Goal: Book appointment/travel/reservation

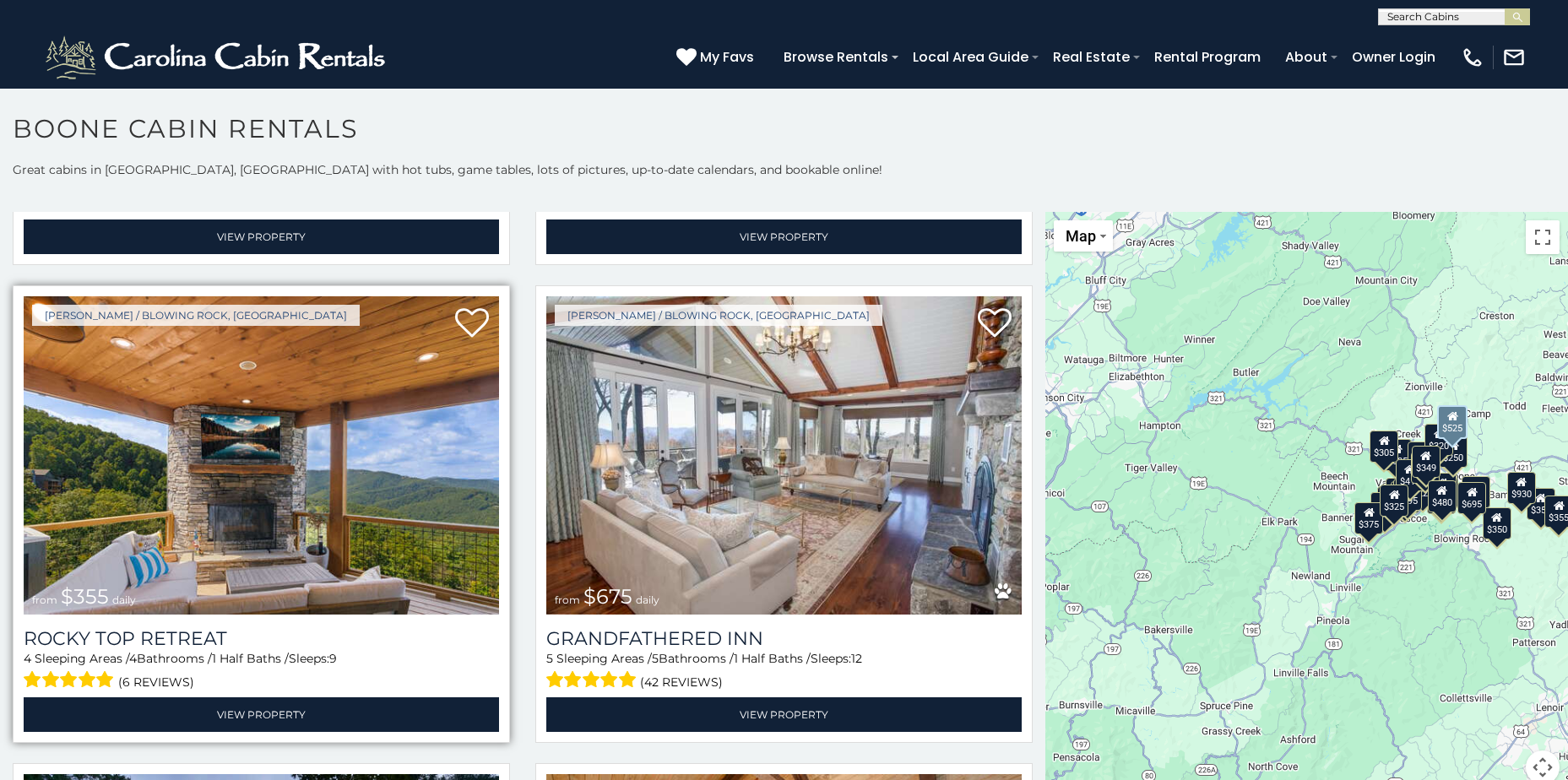
scroll to position [929, 0]
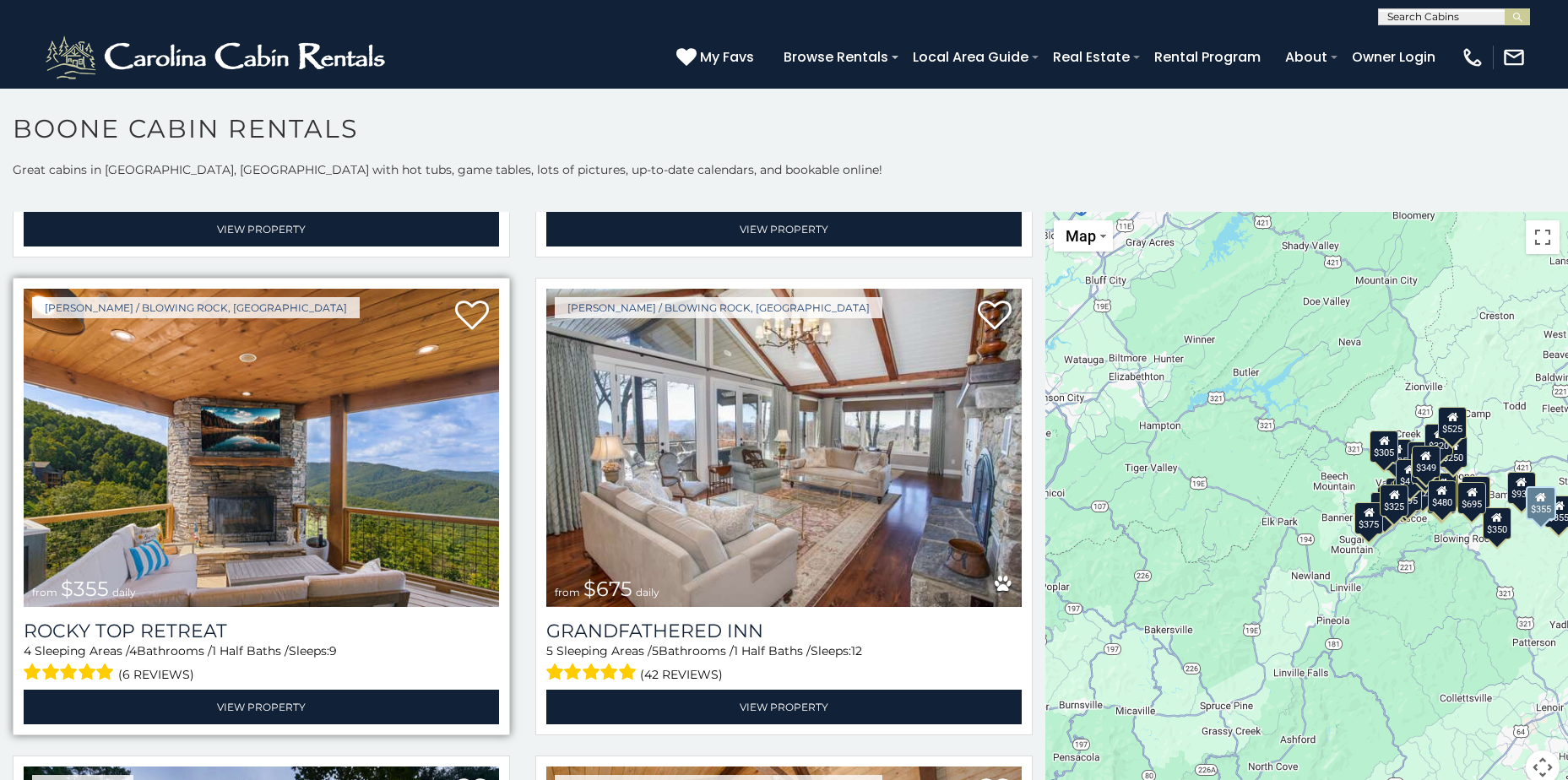
click at [261, 450] on img at bounding box center [261, 447] width 476 height 318
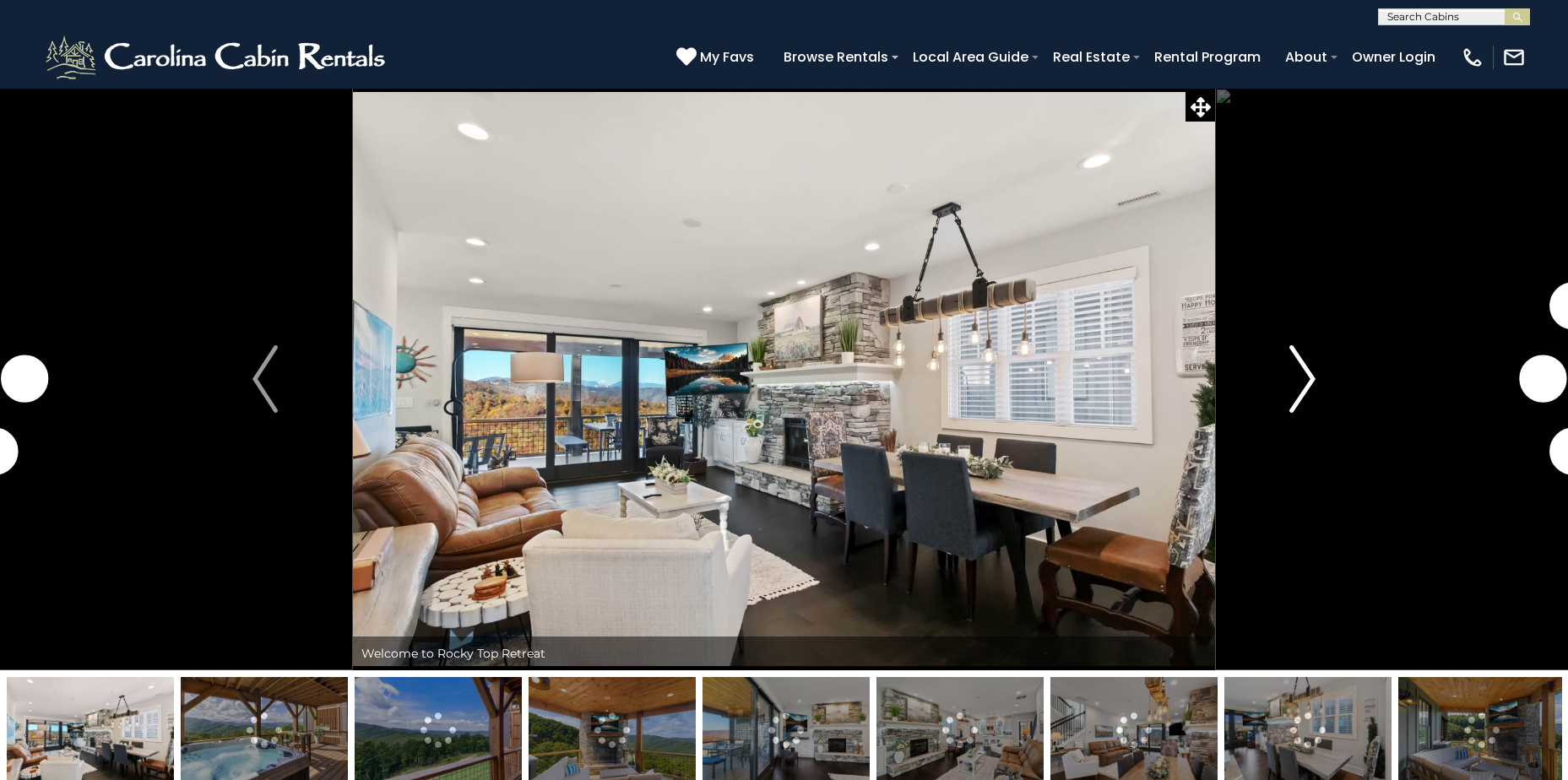
click at [1312, 383] on img "Next" at bounding box center [1303, 379] width 26 height 68
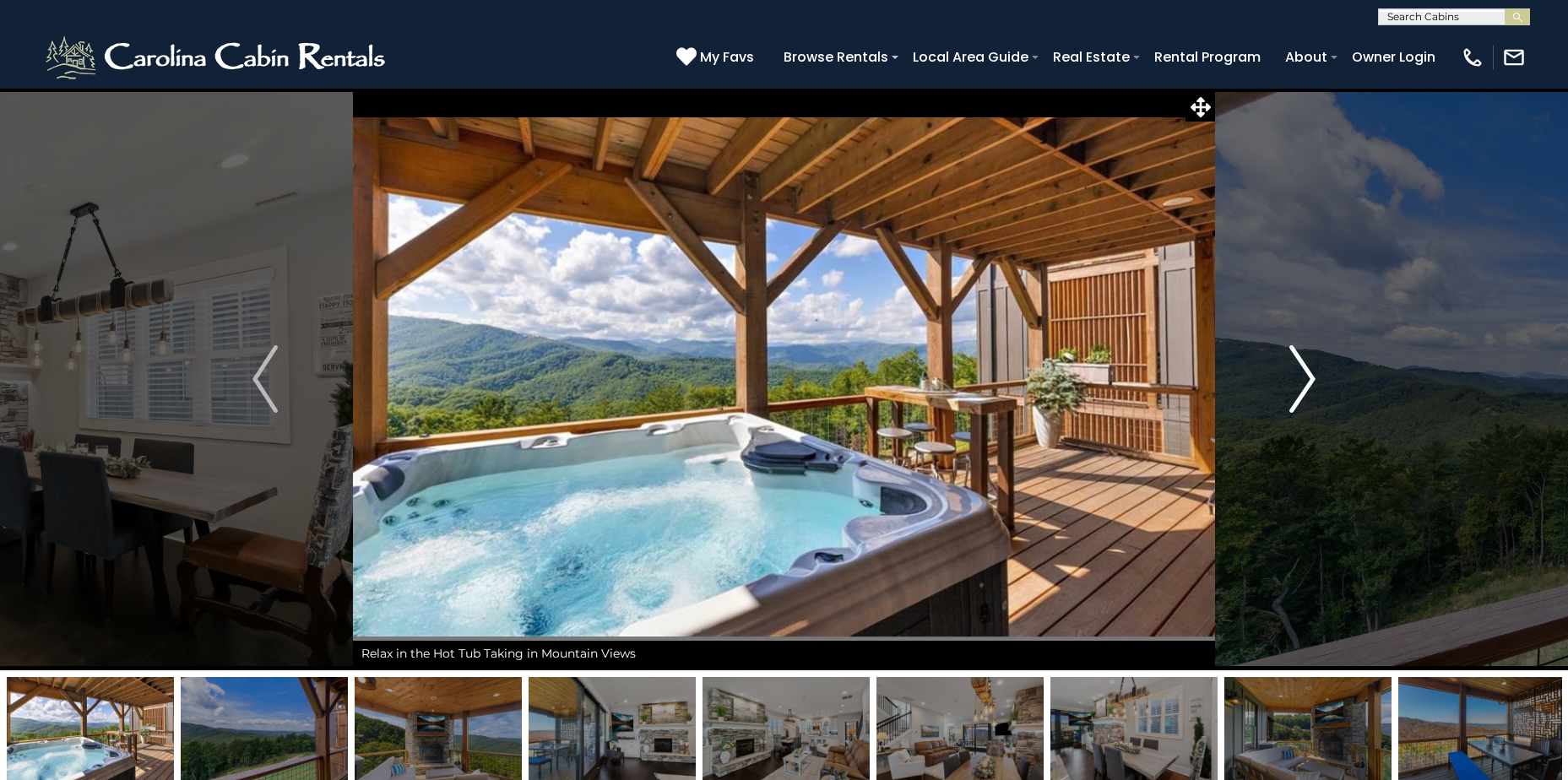
click at [1305, 372] on img "Next" at bounding box center [1303, 379] width 26 height 68
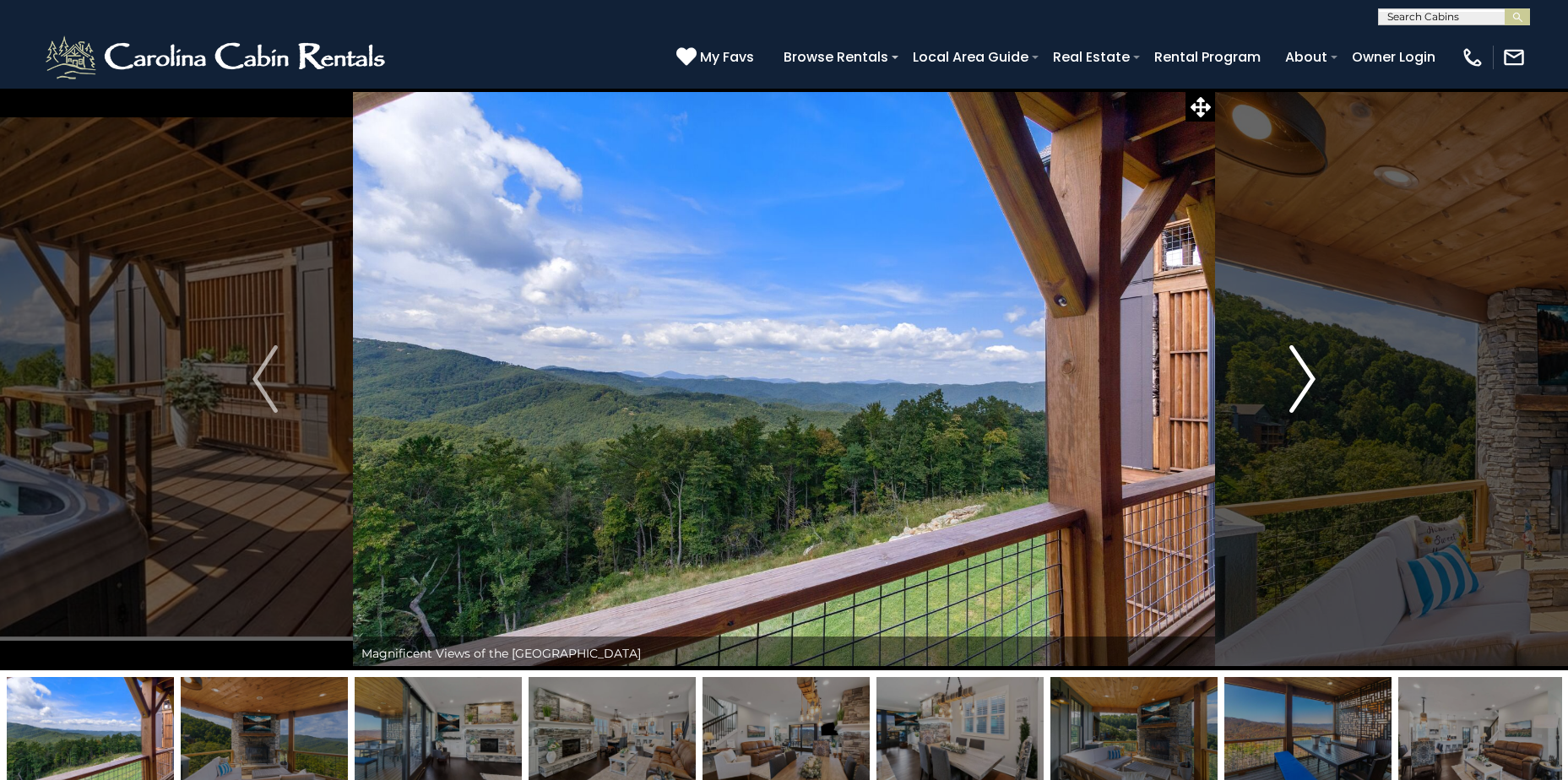
click at [1302, 372] on img "Next" at bounding box center [1303, 379] width 26 height 68
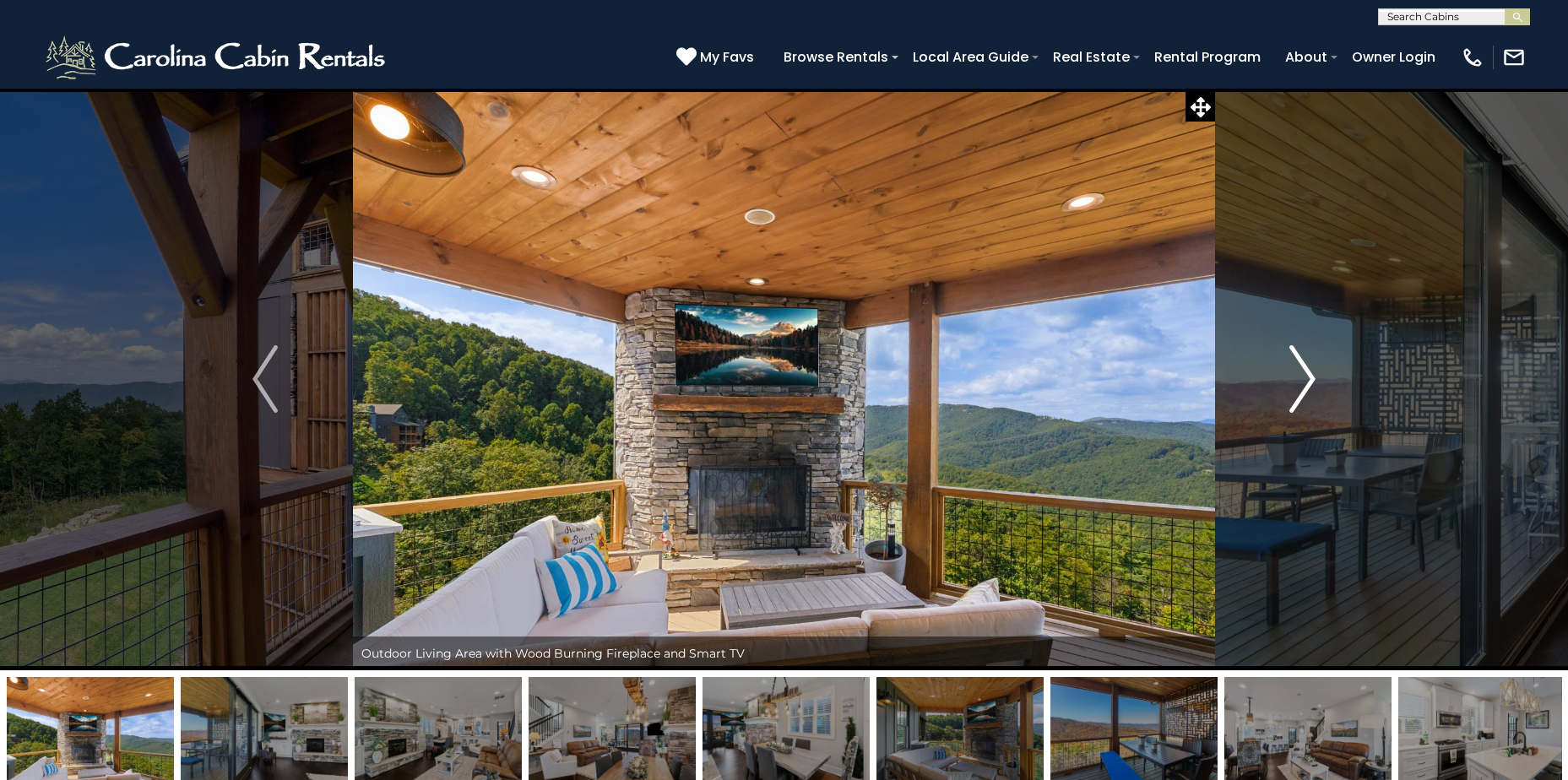
click at [1301, 372] on img "Next" at bounding box center [1303, 379] width 26 height 68
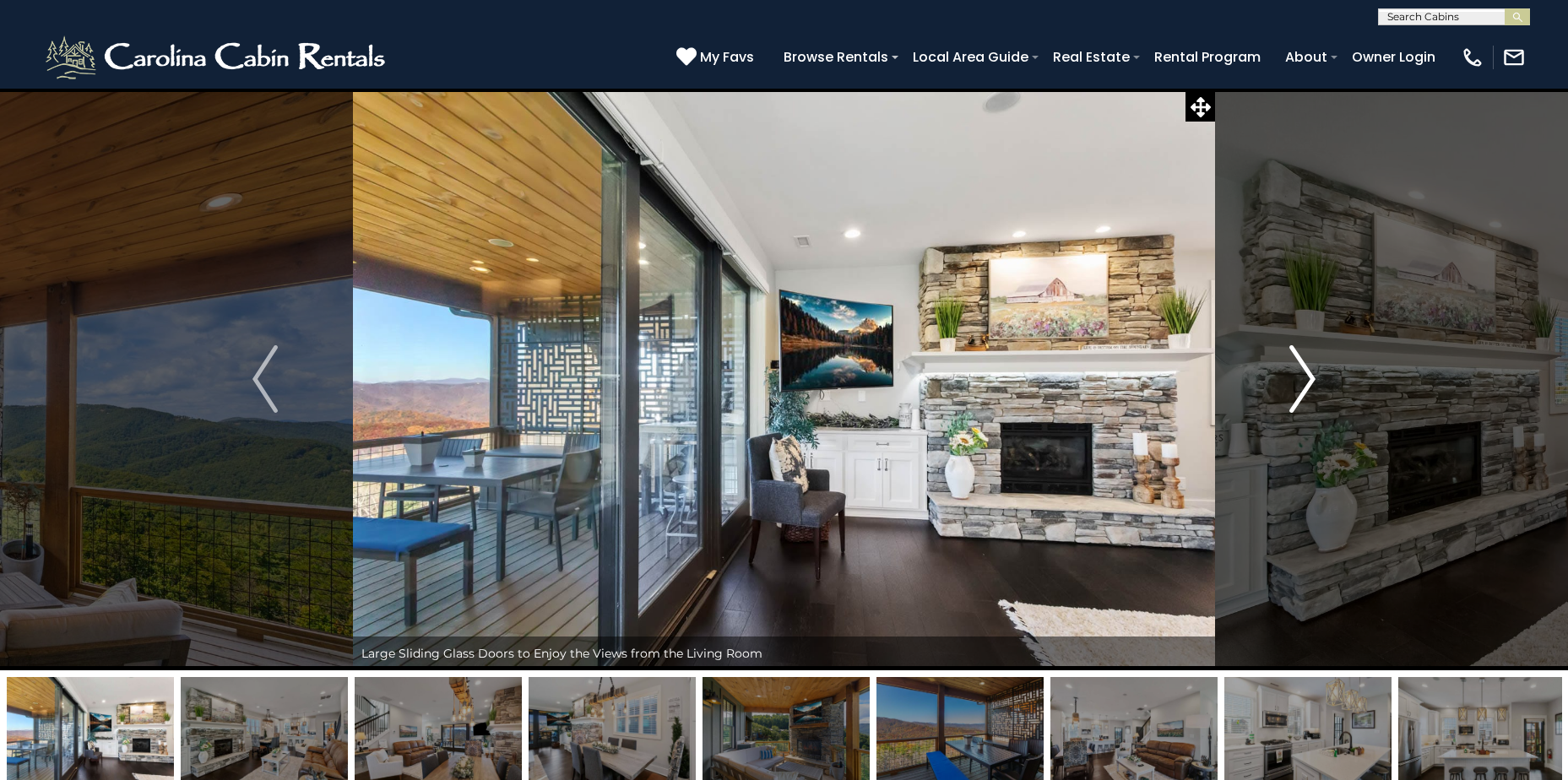
click at [1301, 372] on img "Next" at bounding box center [1303, 379] width 26 height 68
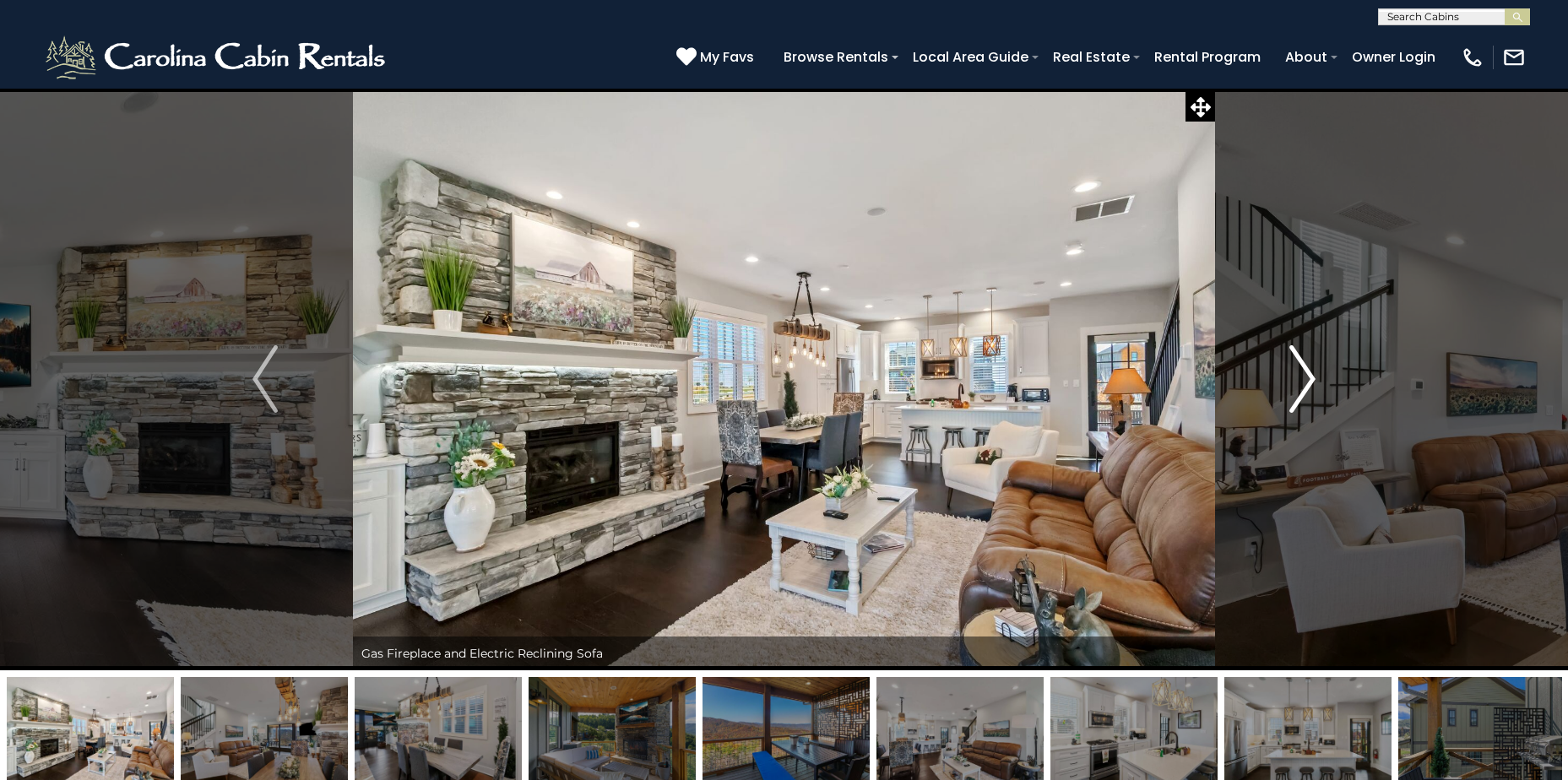
click at [1301, 372] on img "Next" at bounding box center [1303, 379] width 26 height 68
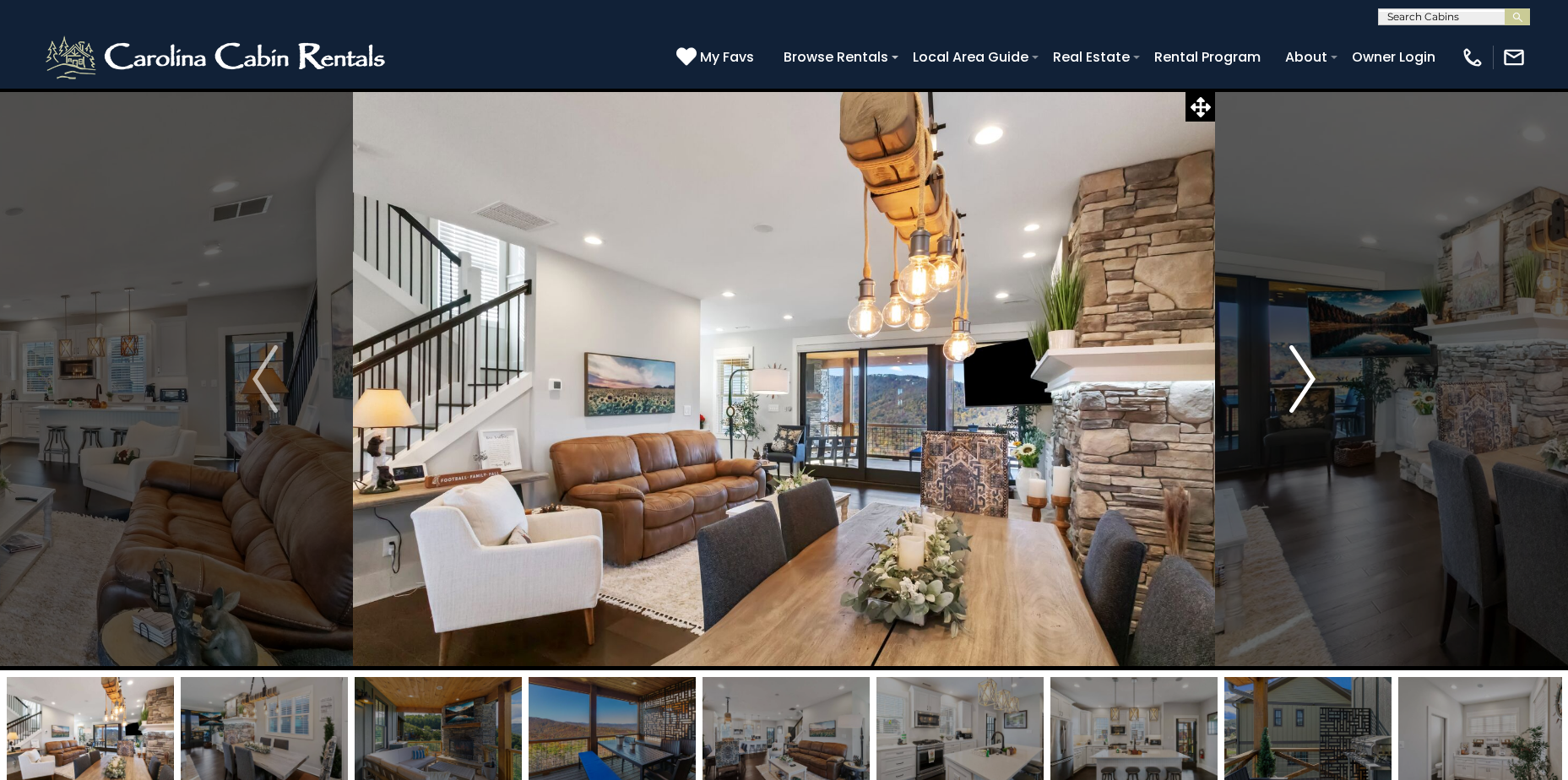
click at [1301, 372] on img "Next" at bounding box center [1303, 379] width 26 height 68
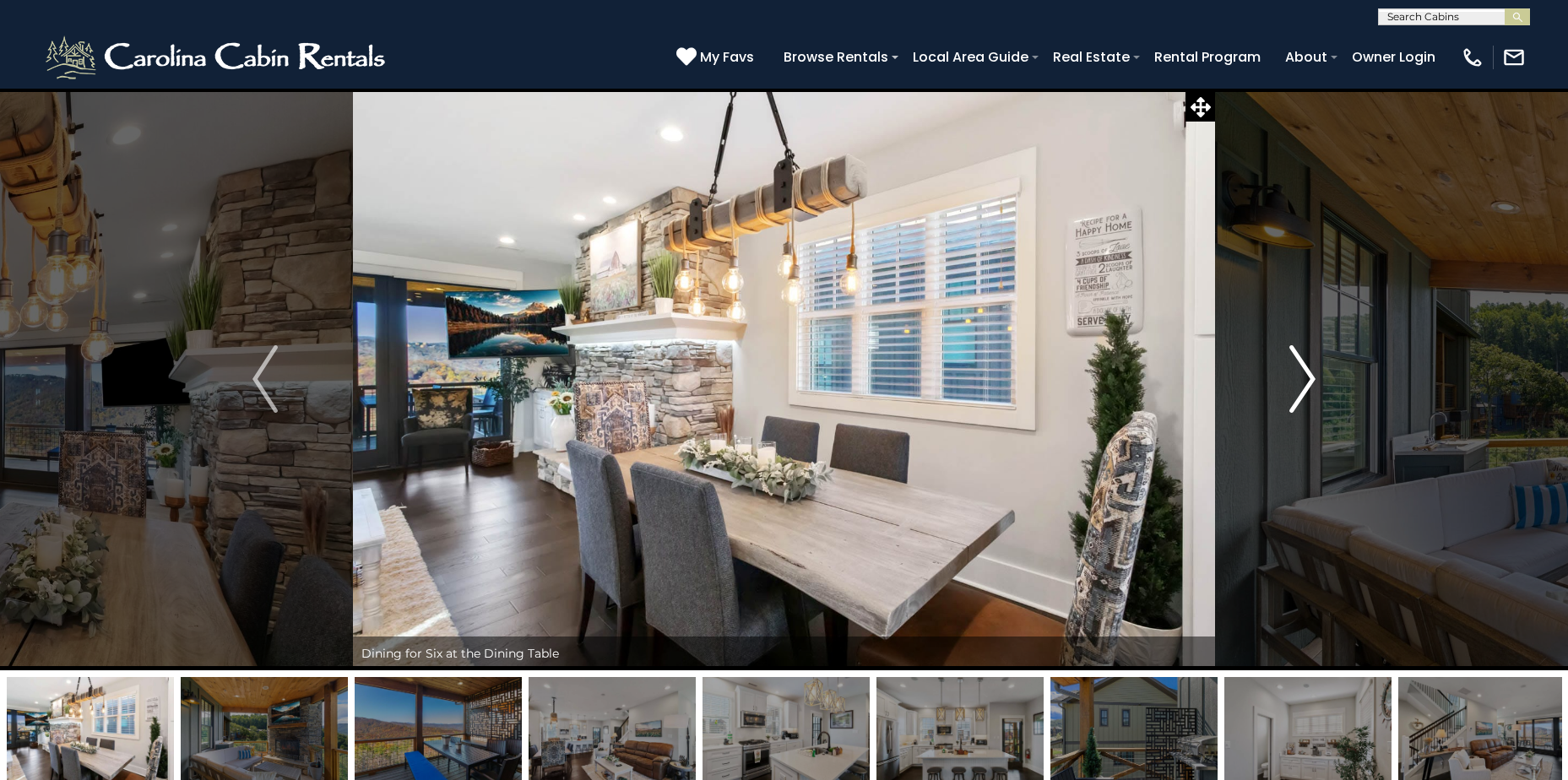
click at [1301, 372] on img "Next" at bounding box center [1303, 379] width 26 height 68
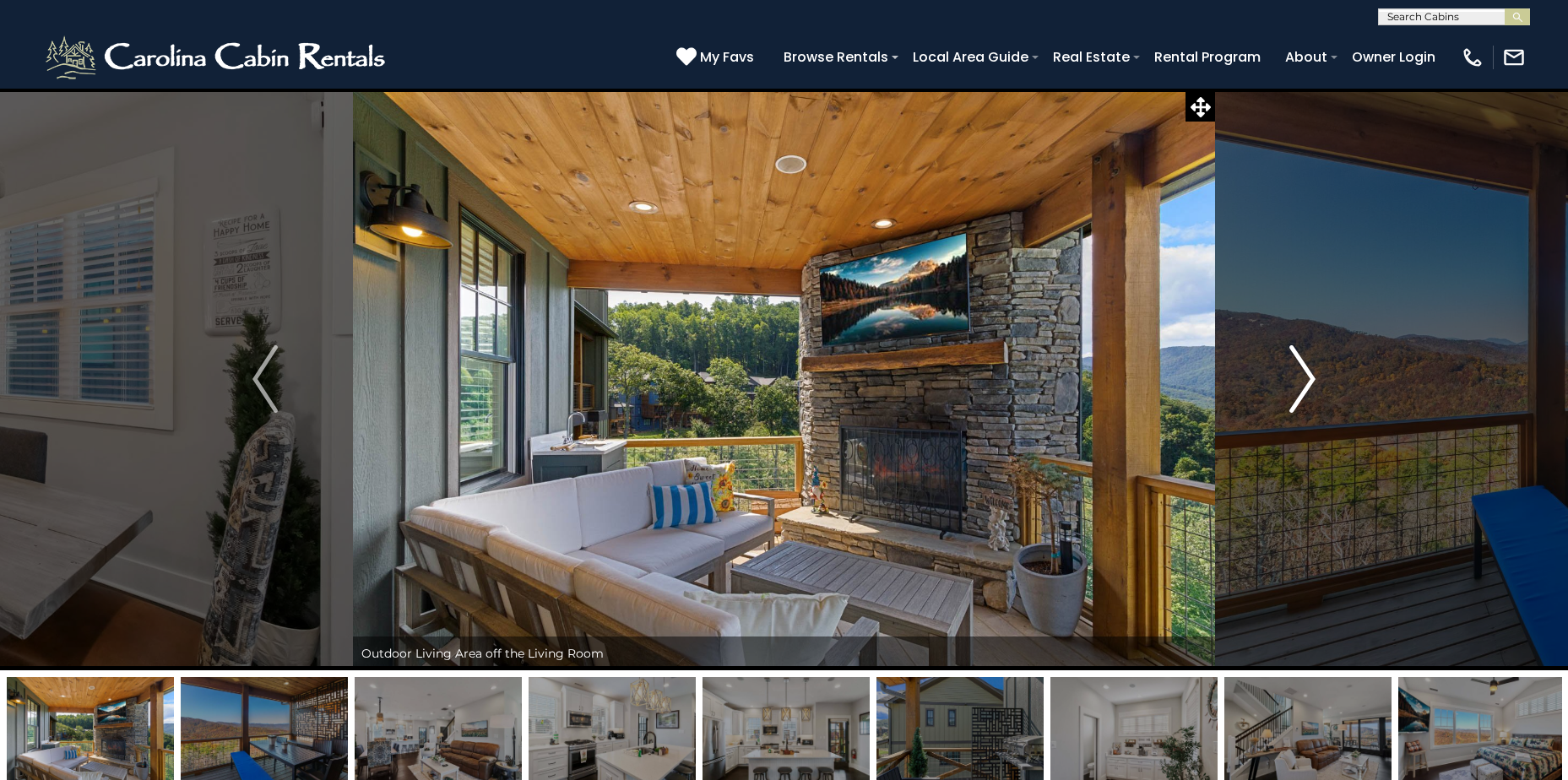
click at [1302, 373] on img "Next" at bounding box center [1303, 379] width 26 height 68
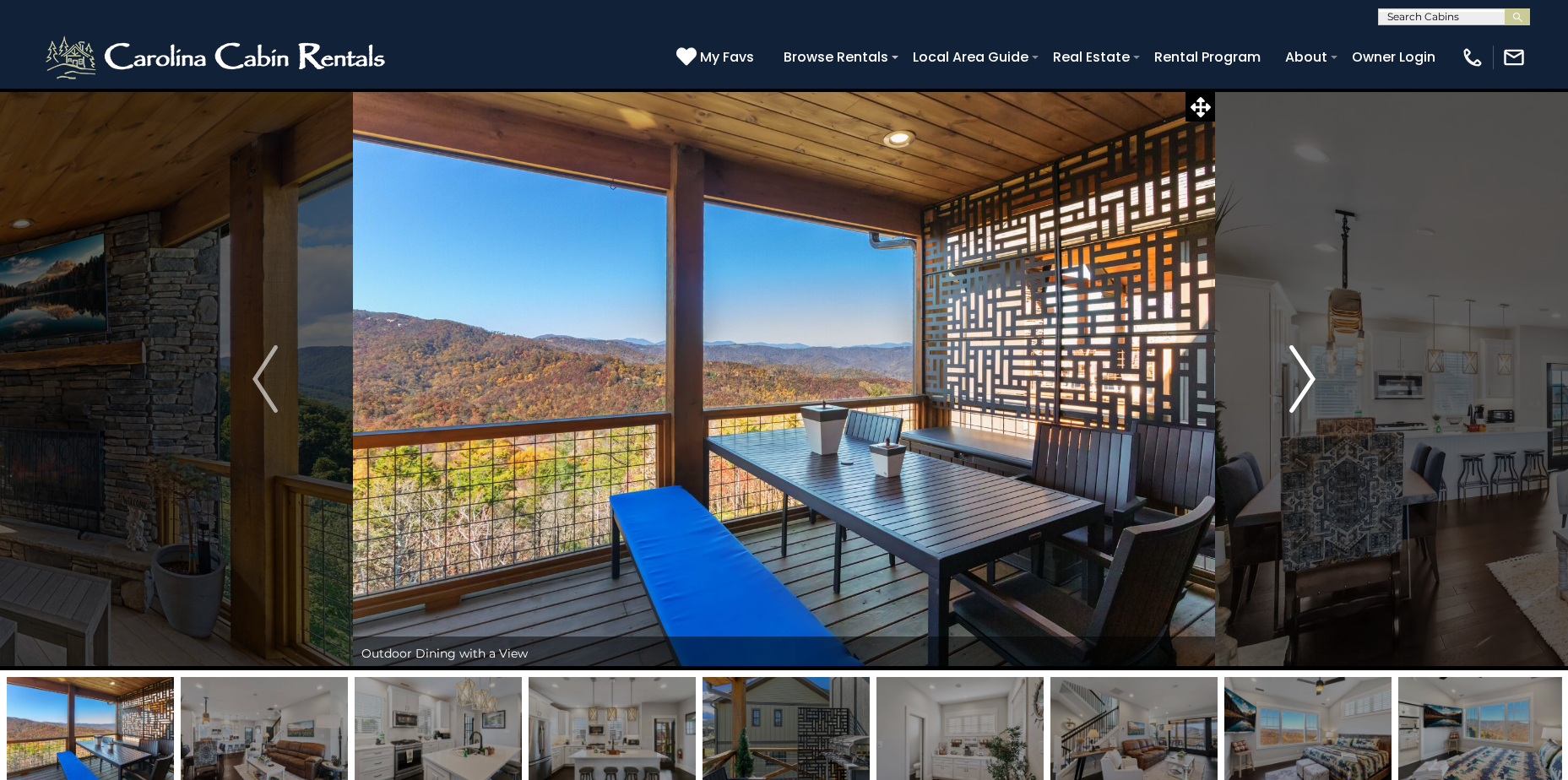
click at [1302, 373] on img "Next" at bounding box center [1303, 379] width 26 height 68
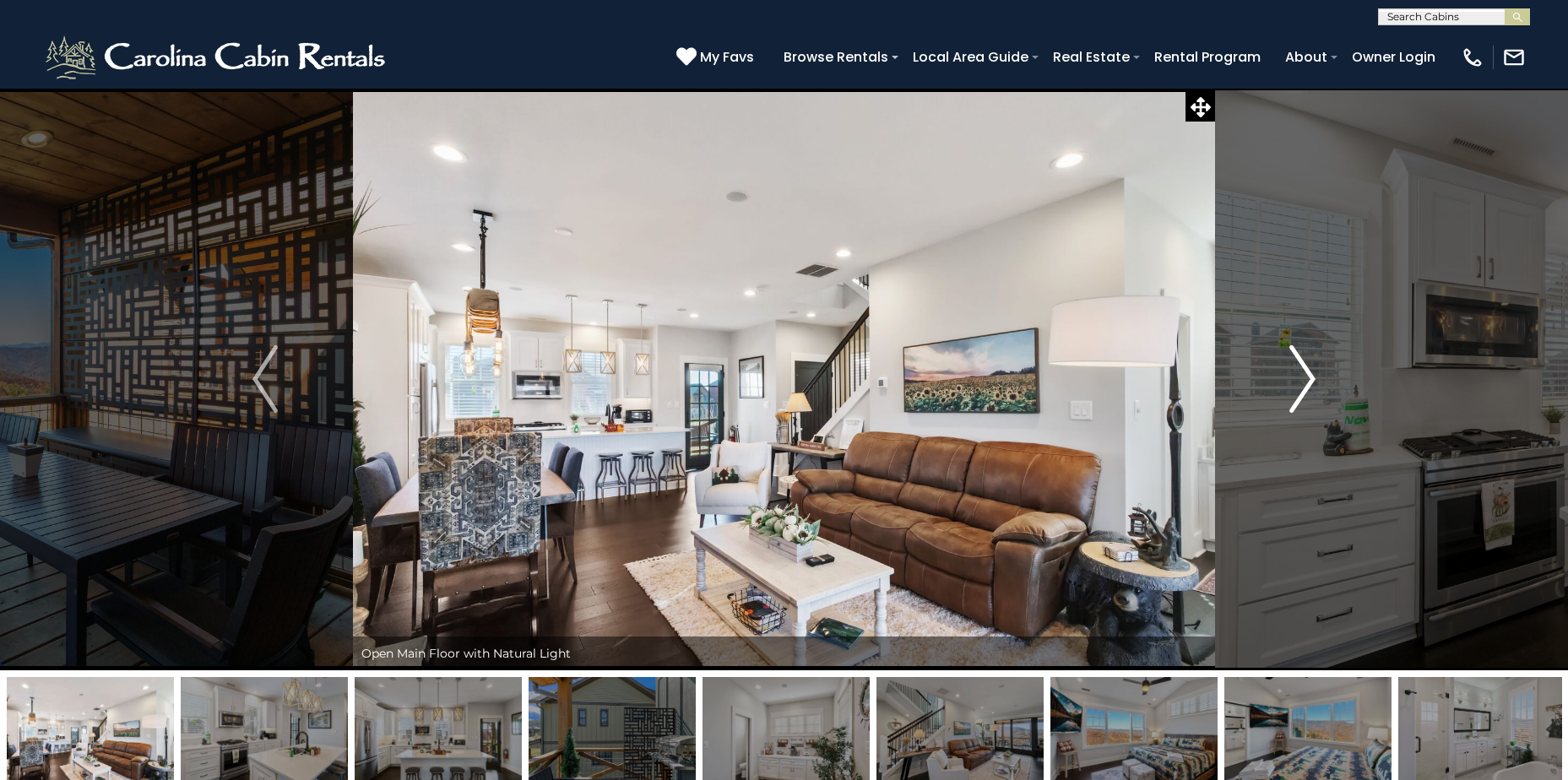
click at [1302, 373] on img "Next" at bounding box center [1303, 379] width 26 height 68
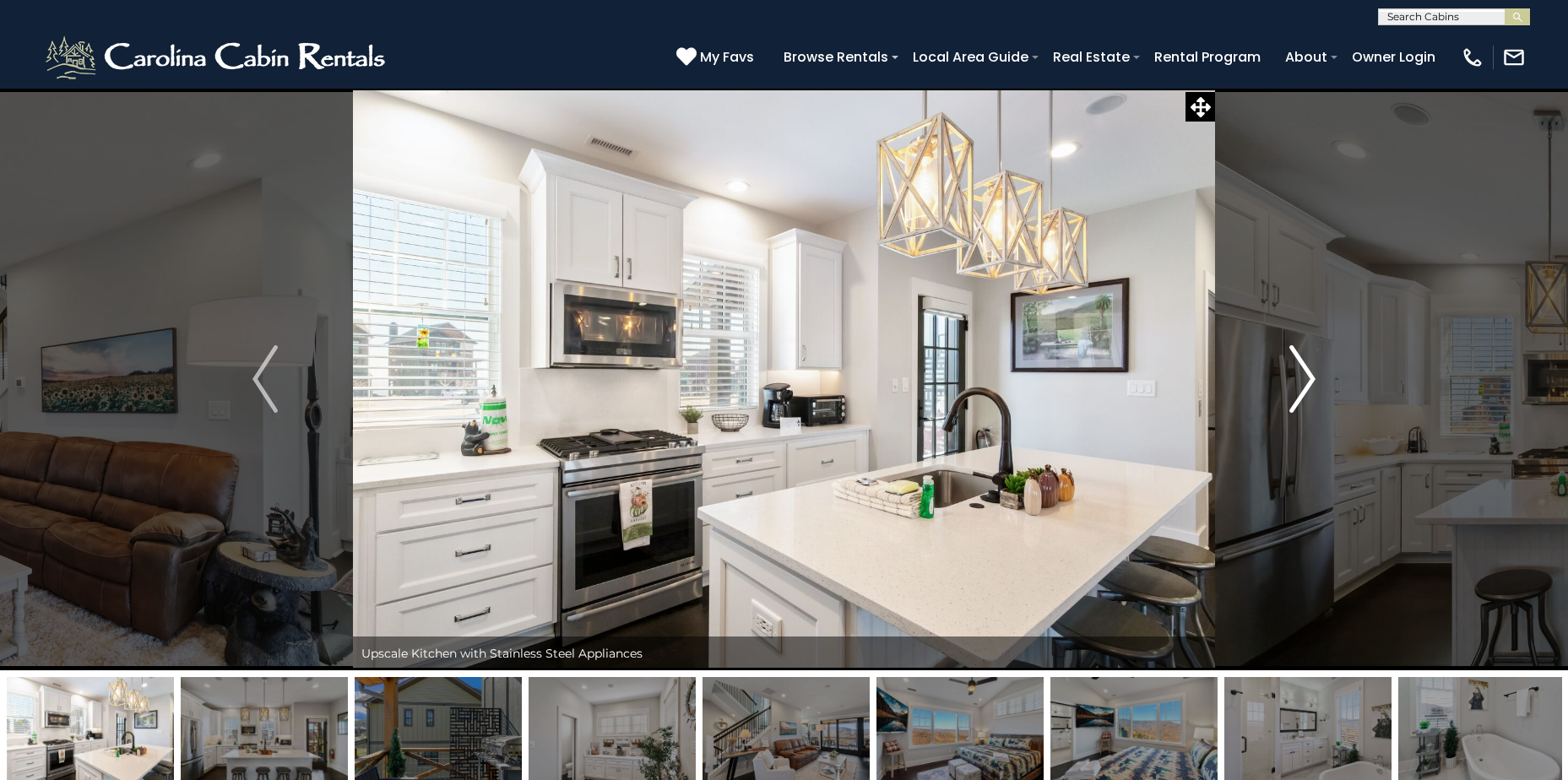
click at [1308, 376] on img "Next" at bounding box center [1303, 379] width 26 height 68
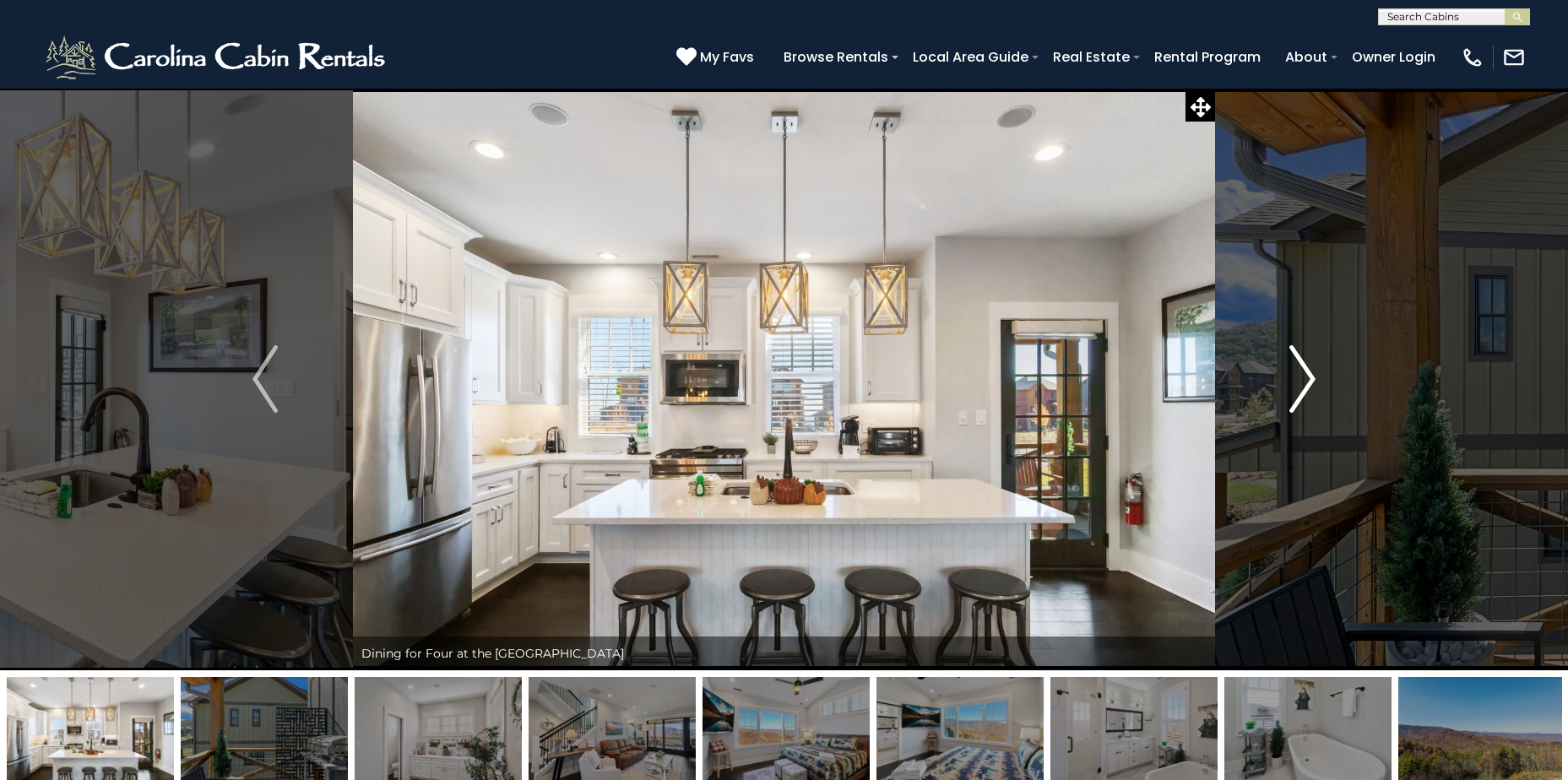
click at [1307, 375] on img "Next" at bounding box center [1303, 379] width 26 height 68
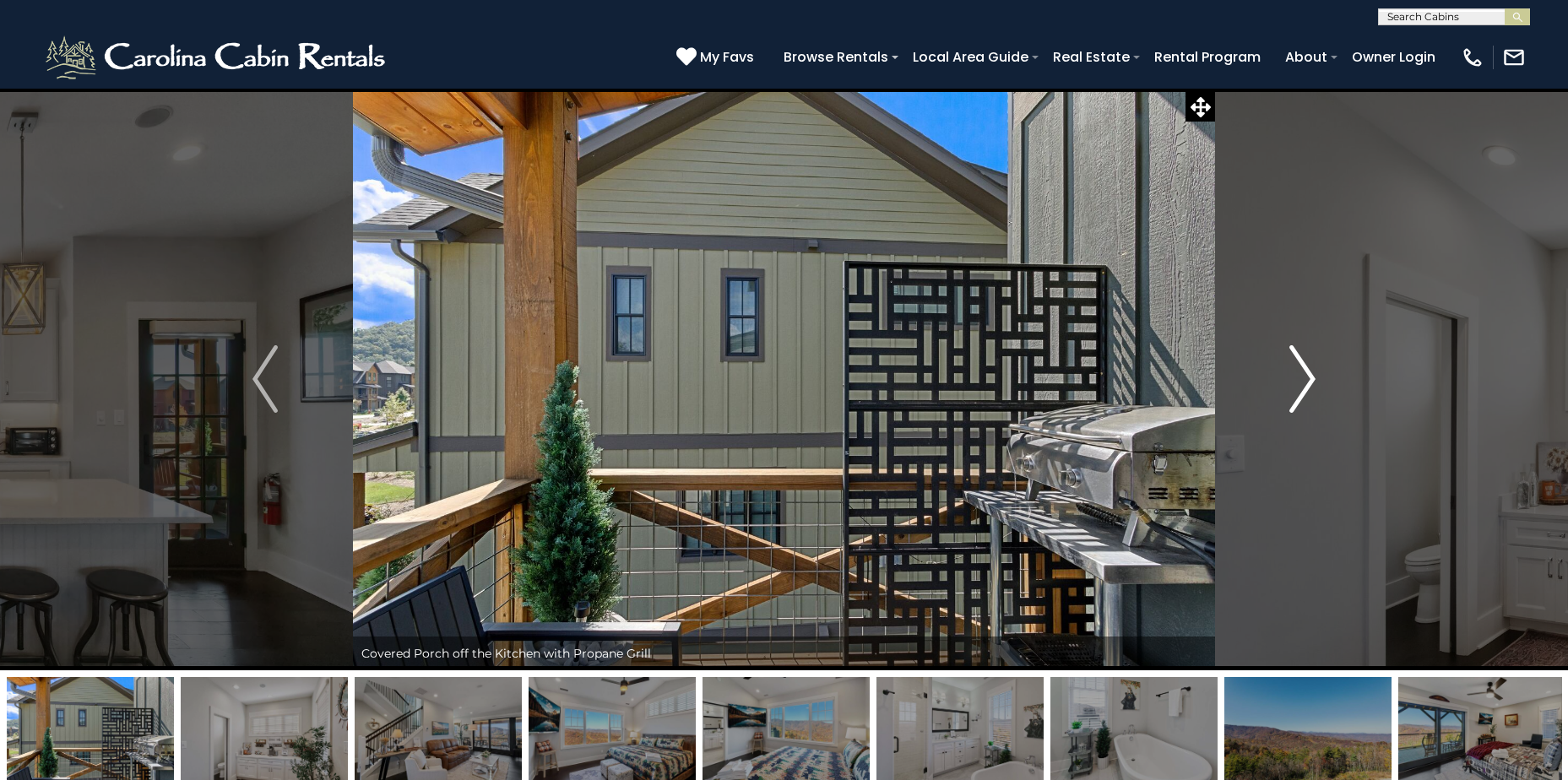
click at [1301, 375] on img "Next" at bounding box center [1303, 379] width 26 height 68
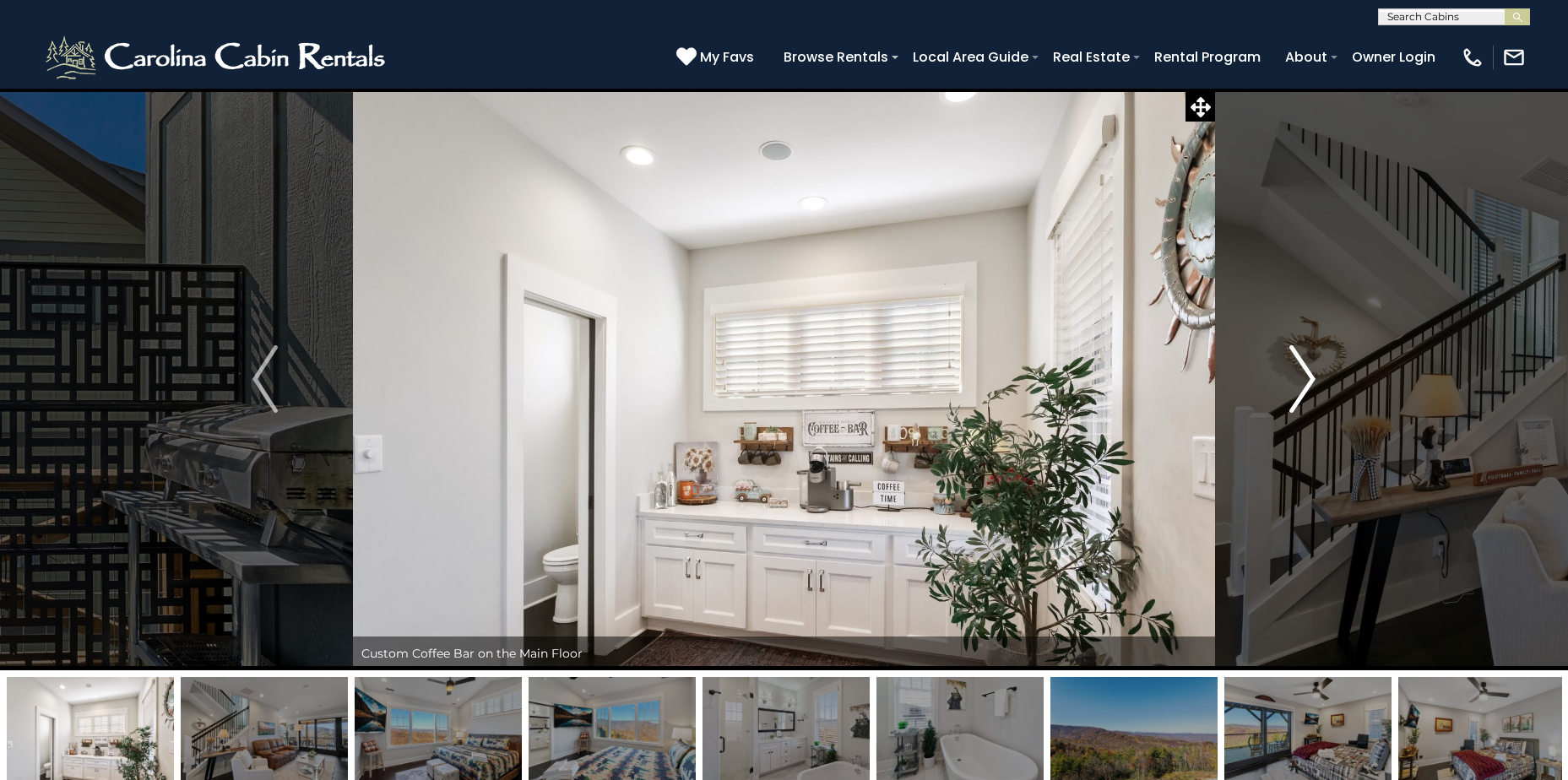
click at [1296, 376] on img "Next" at bounding box center [1303, 379] width 26 height 68
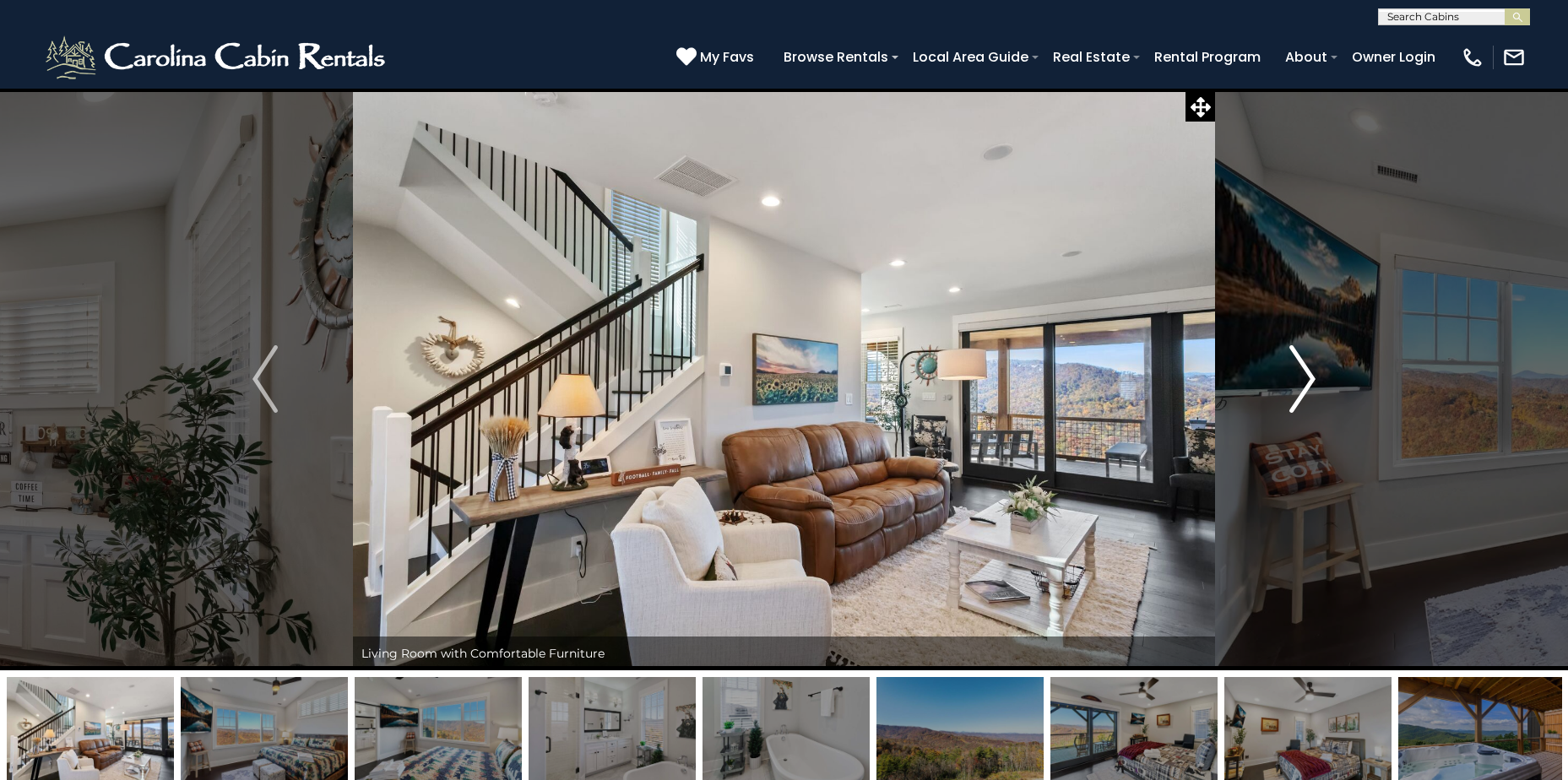
click at [1296, 376] on img "Next" at bounding box center [1303, 379] width 26 height 68
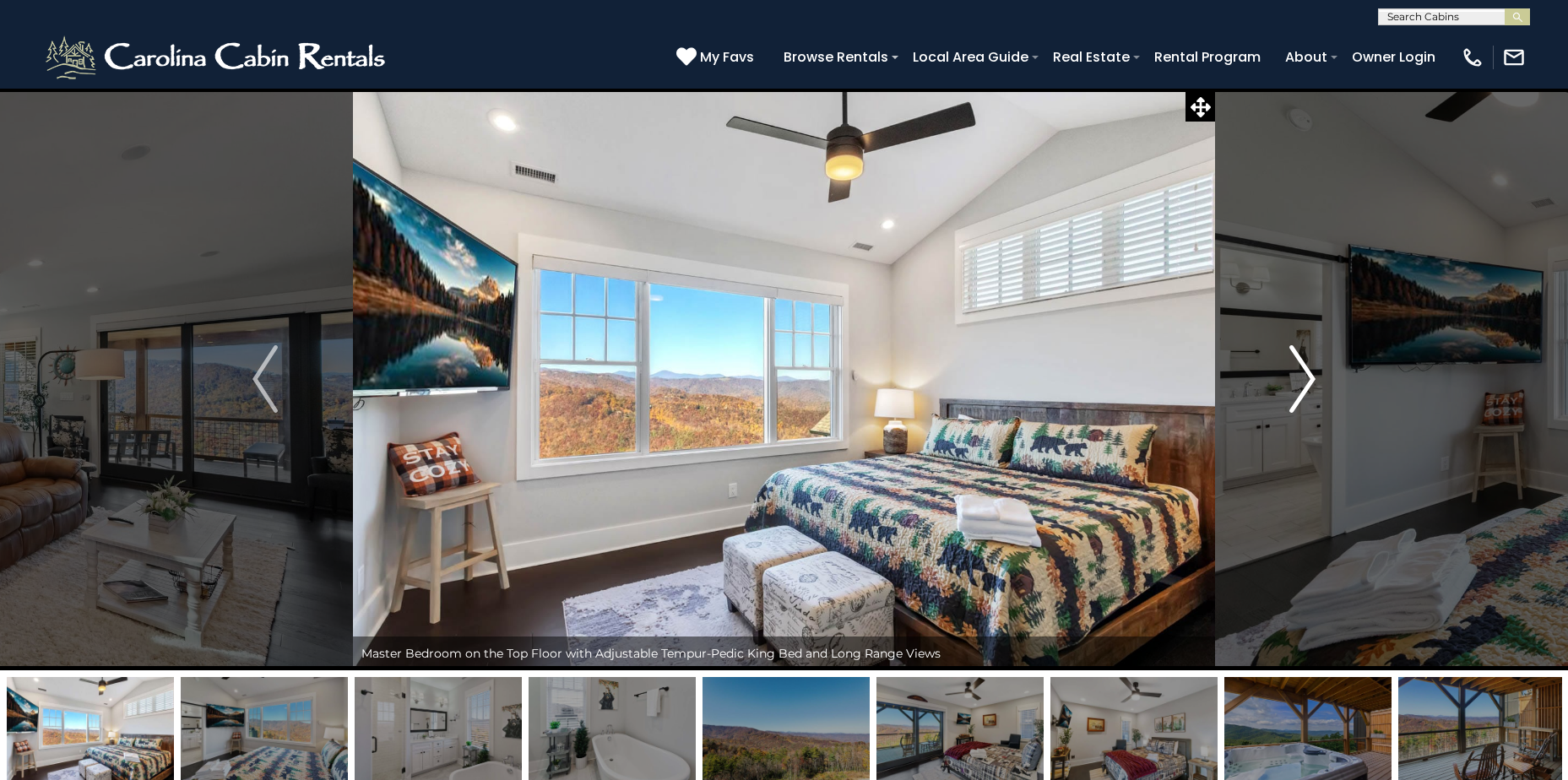
click at [1296, 376] on img "Next" at bounding box center [1303, 379] width 26 height 68
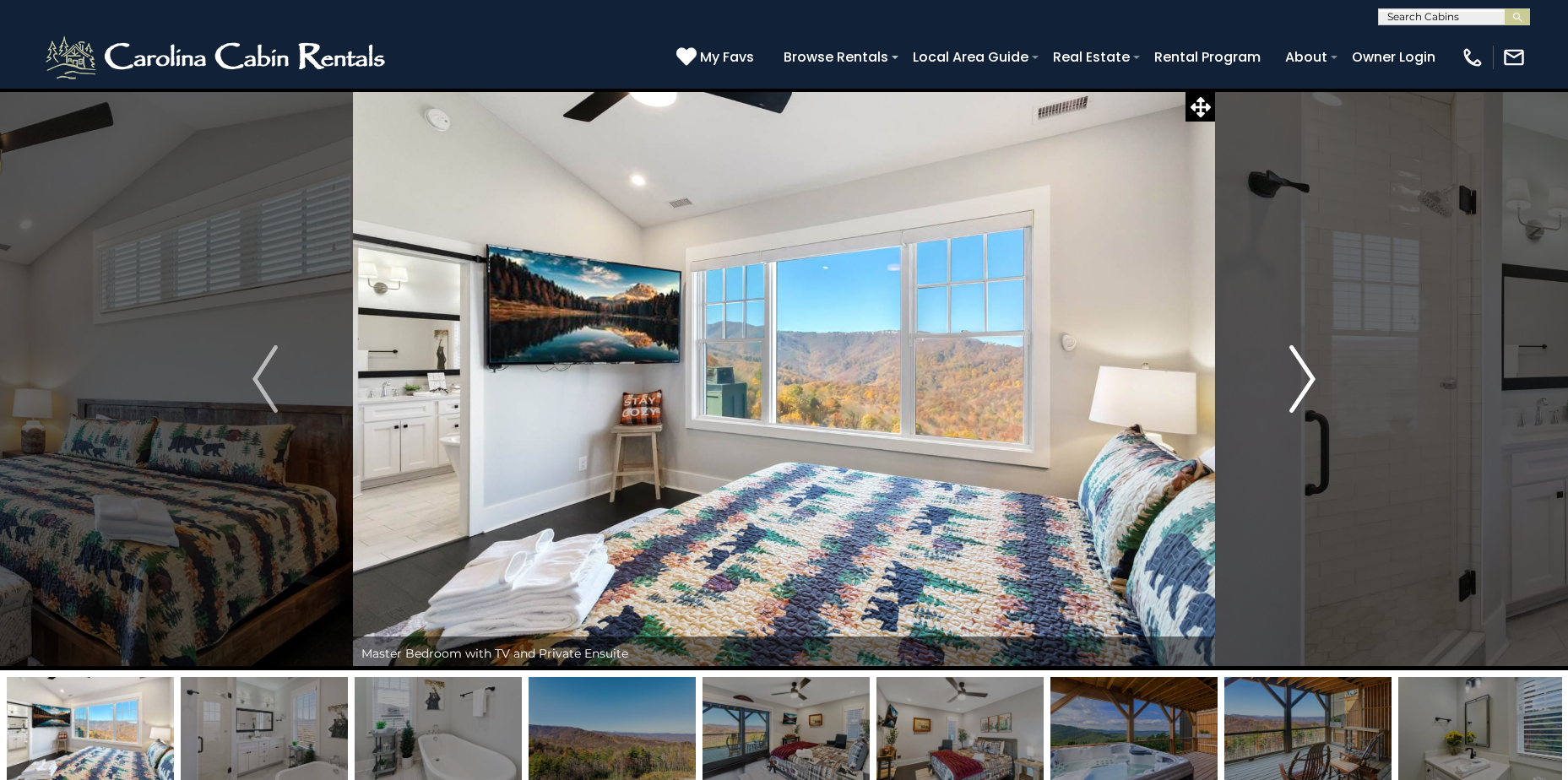
click at [1296, 376] on img "Next" at bounding box center [1303, 379] width 26 height 68
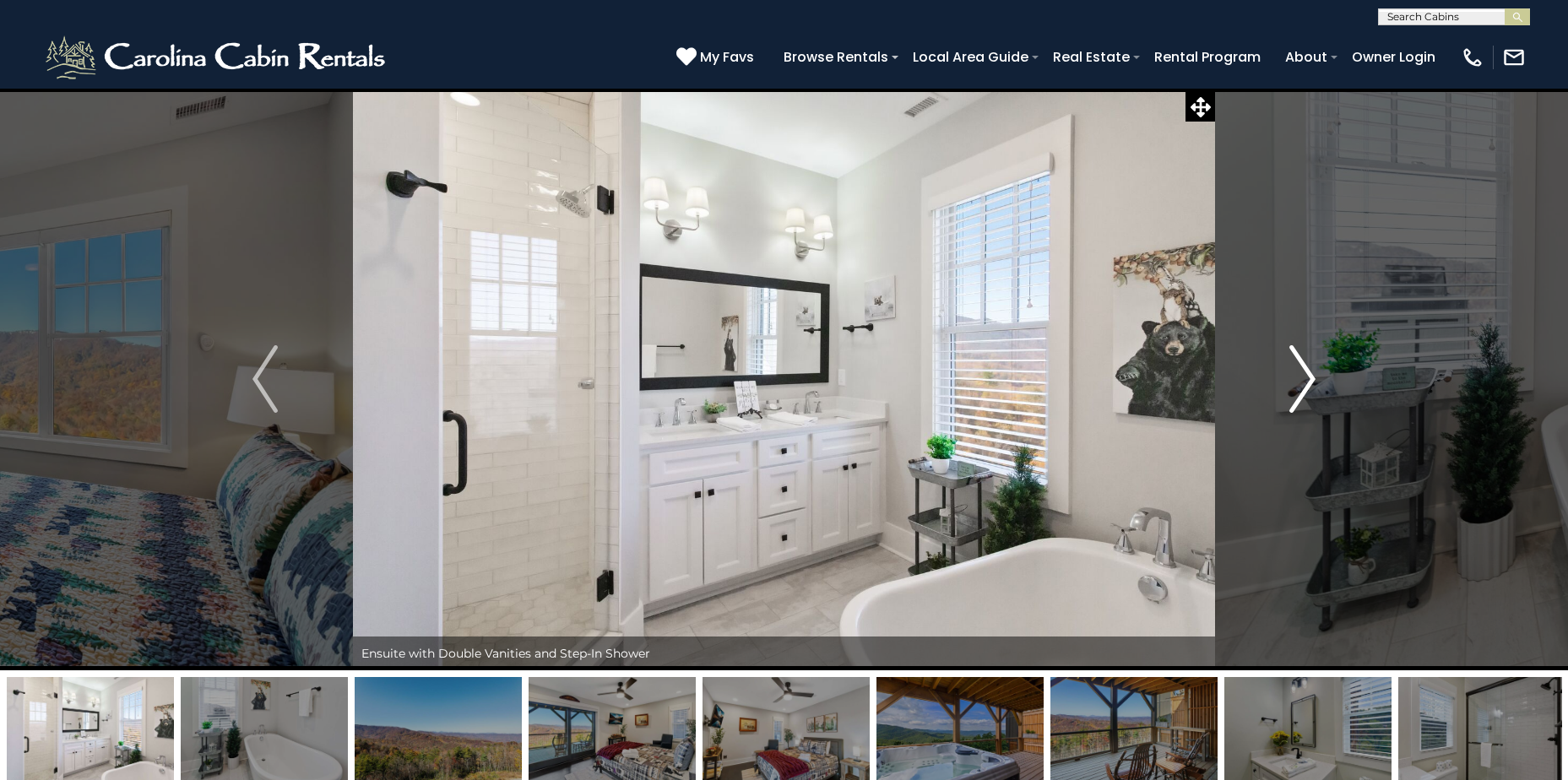
click at [1296, 376] on img "Next" at bounding box center [1303, 379] width 26 height 68
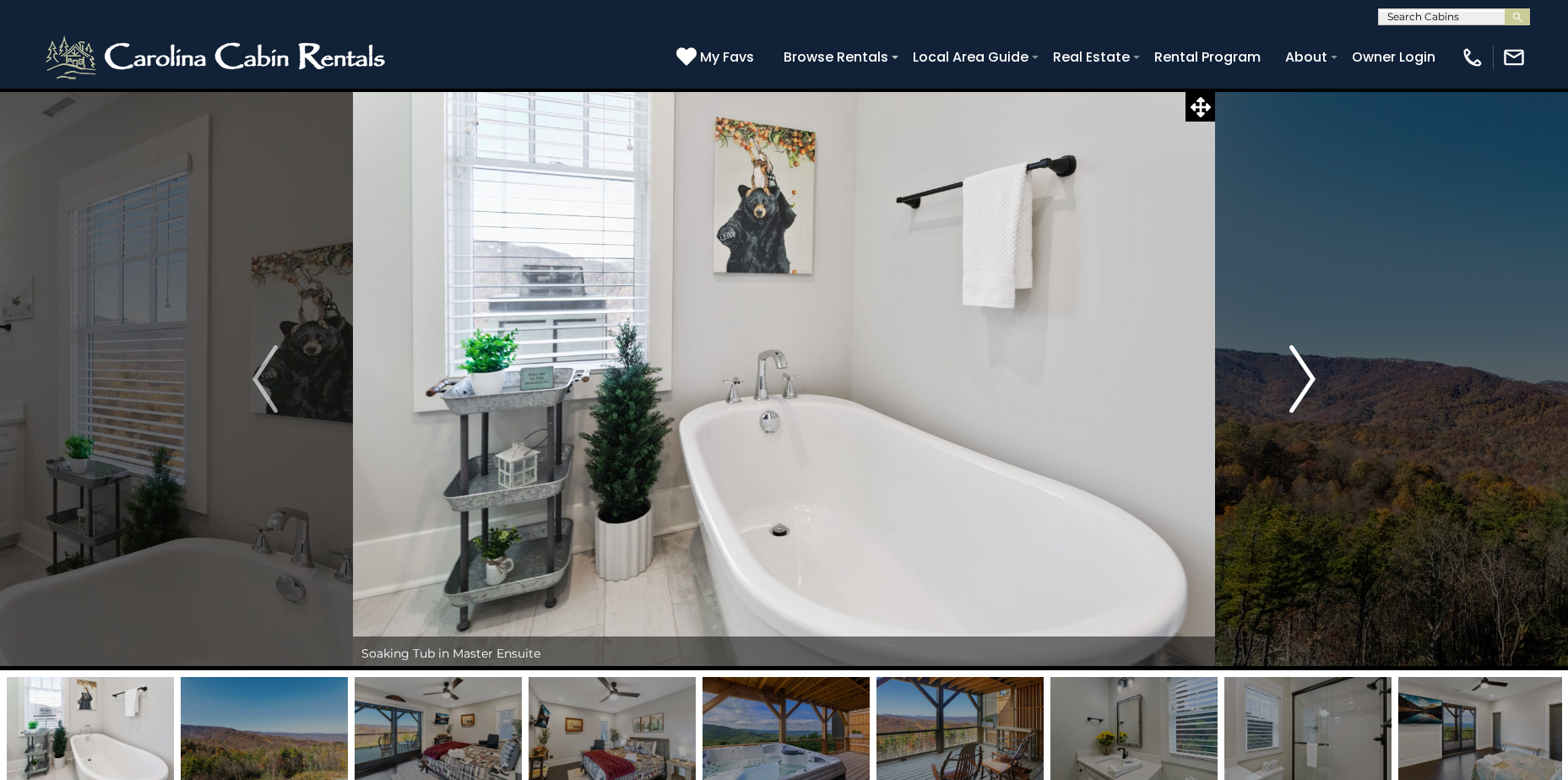
click at [1296, 376] on img "Next" at bounding box center [1303, 379] width 26 height 68
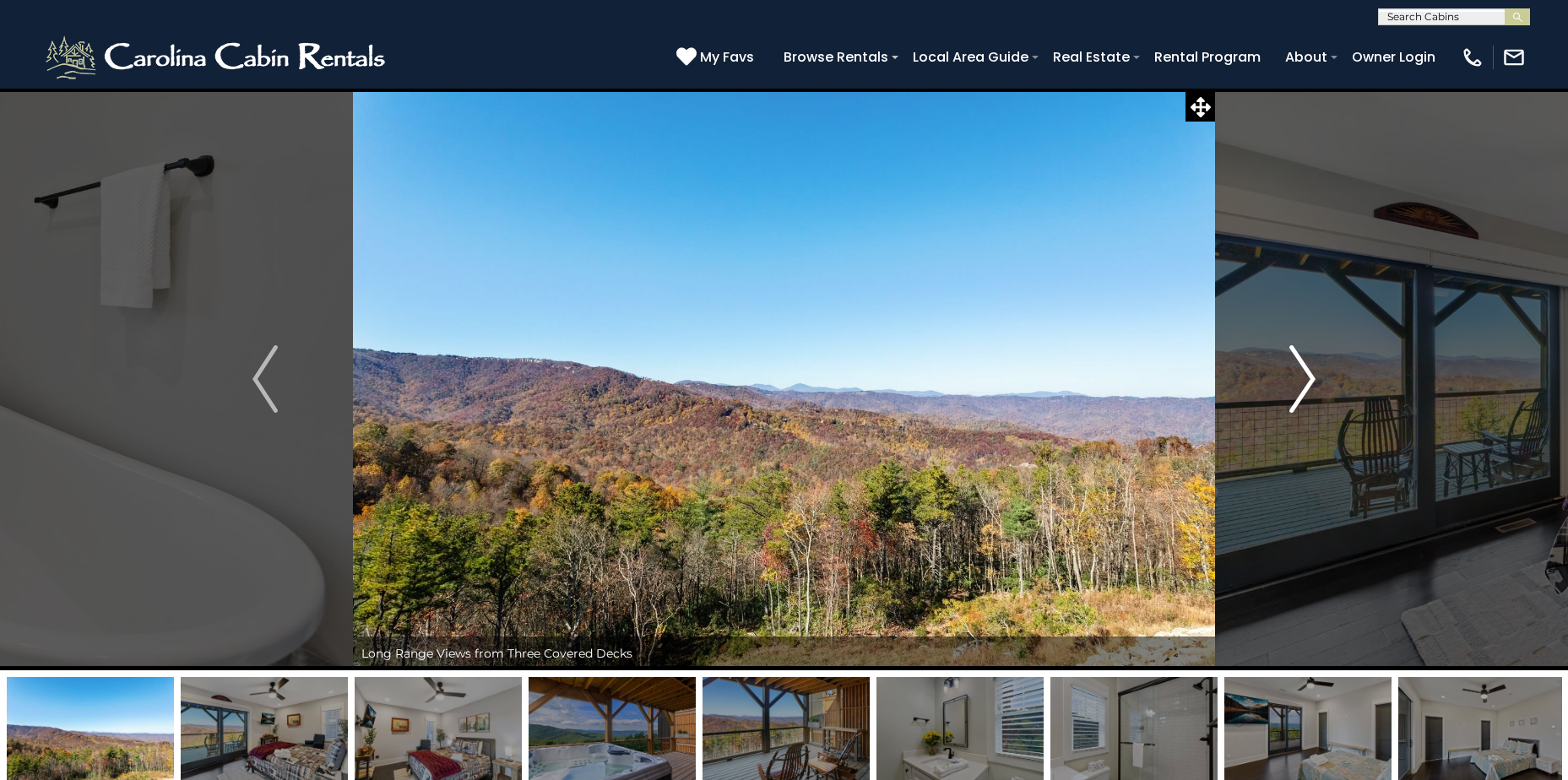
click at [1301, 373] on img "Next" at bounding box center [1303, 379] width 26 height 68
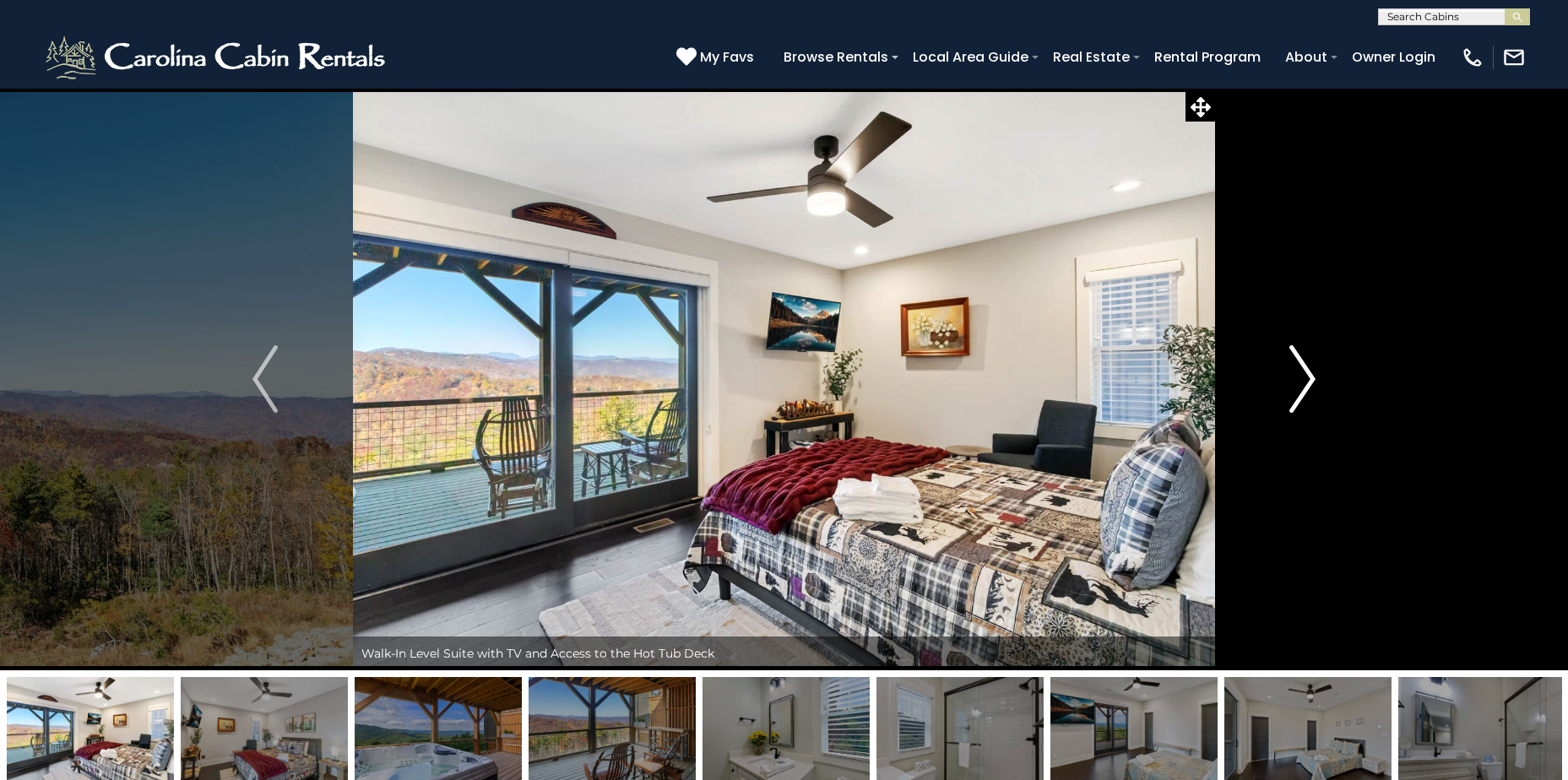
click at [1301, 373] on img "Next" at bounding box center [1303, 379] width 26 height 68
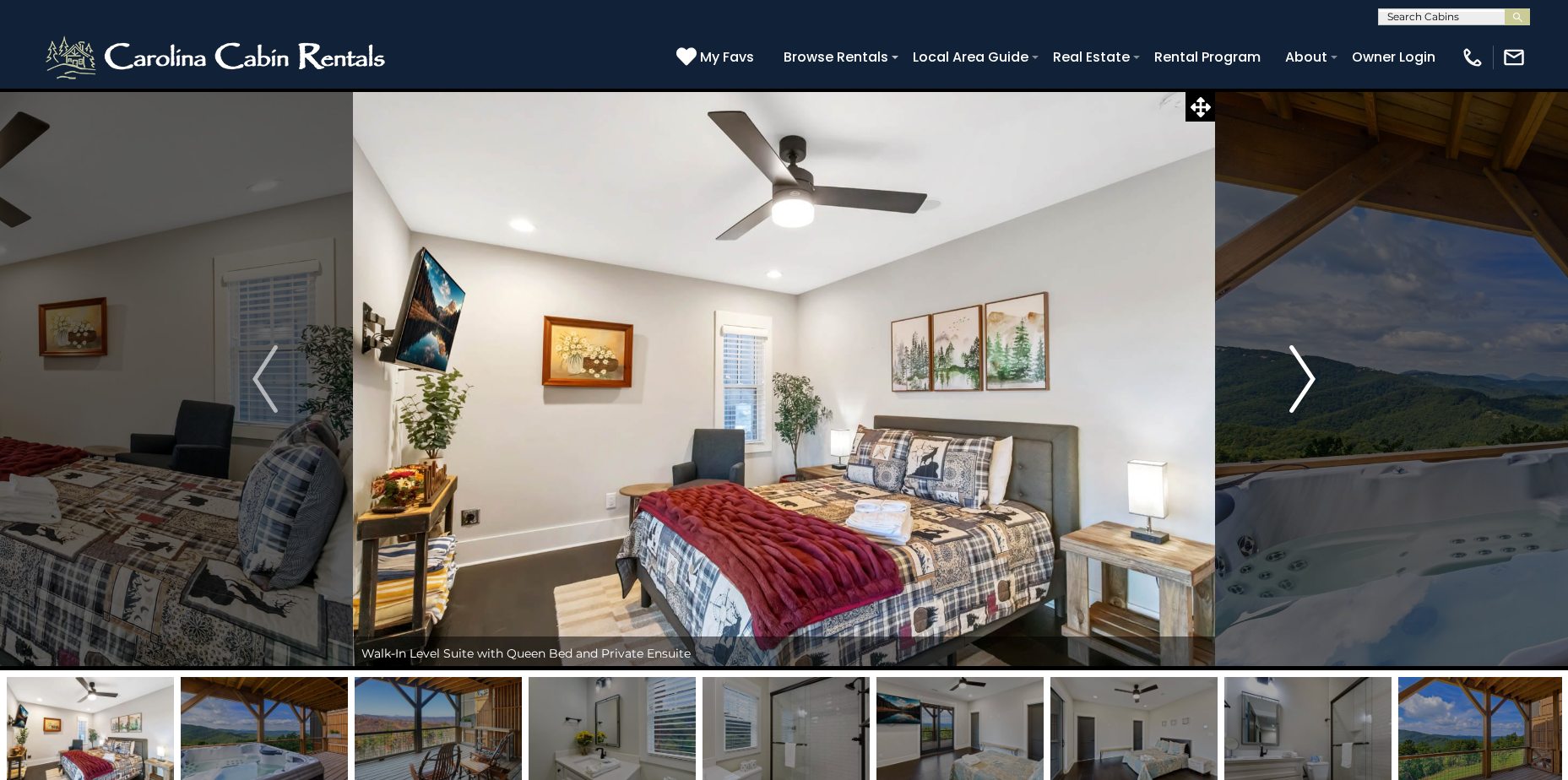
click at [1301, 373] on img "Next" at bounding box center [1303, 379] width 26 height 68
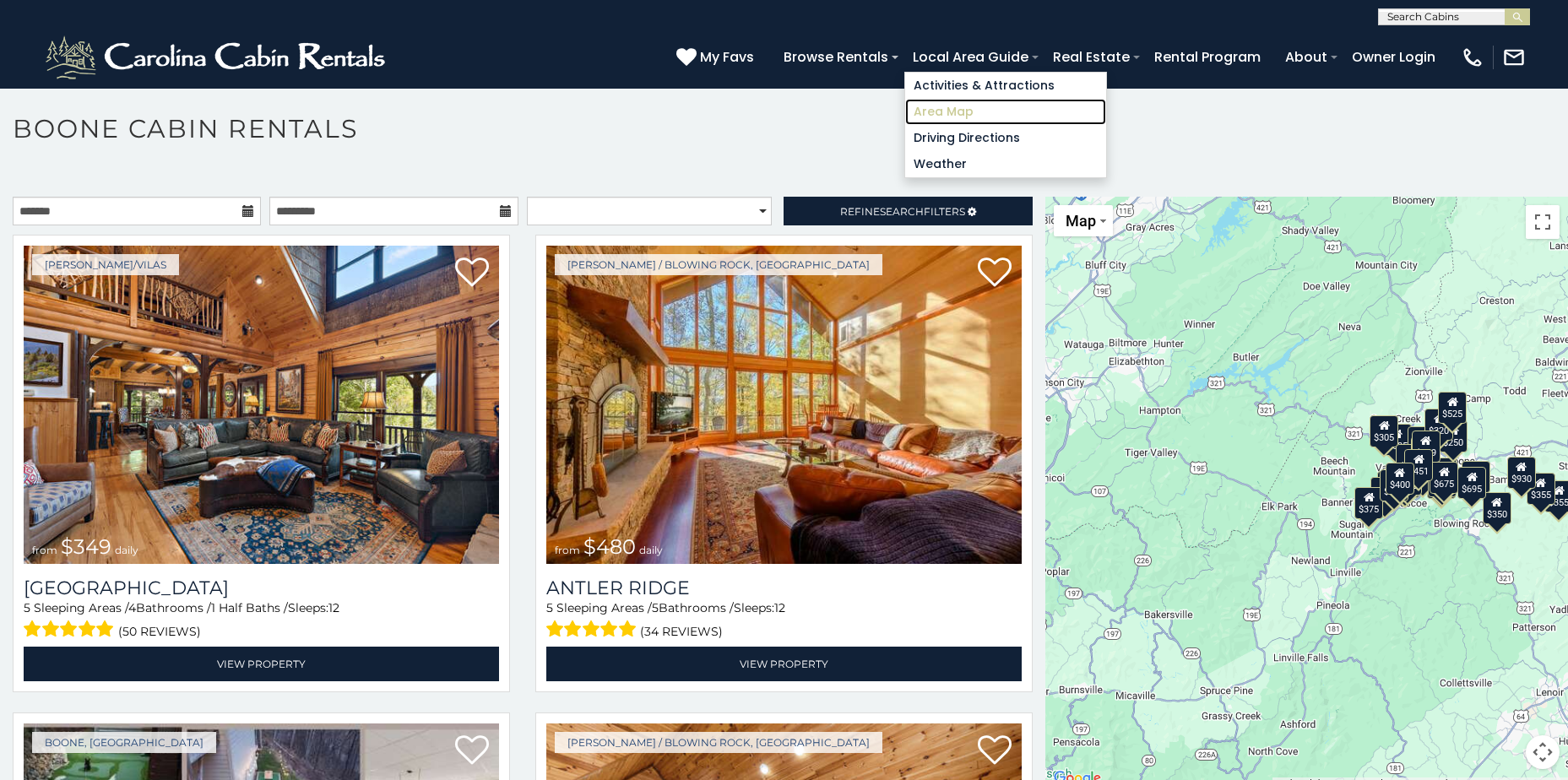
click at [935, 108] on link "Area Map" at bounding box center [1006, 111] width 201 height 26
